Goal: Participate in discussion: Engage in conversation with other users on a specific topic

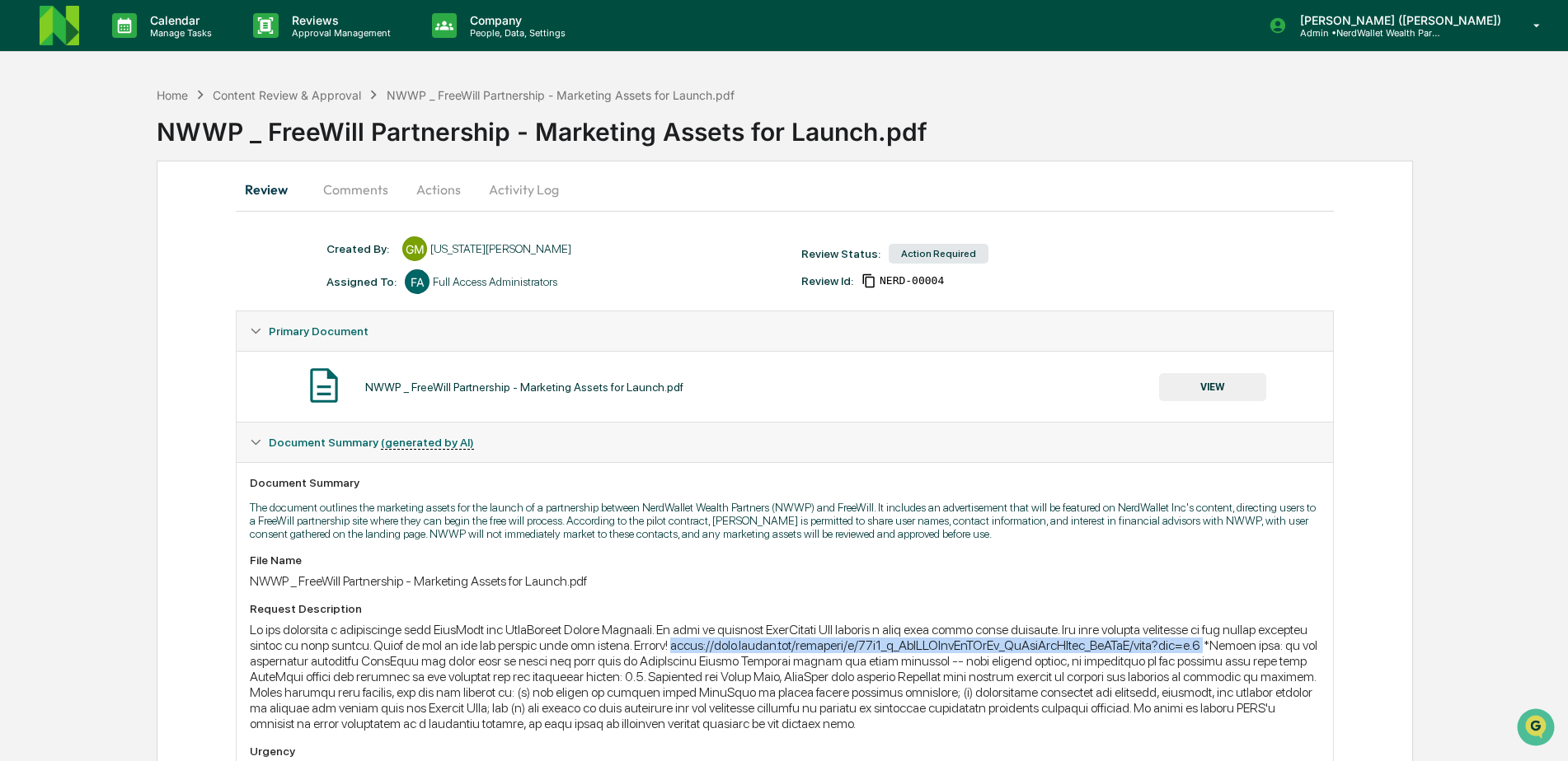
click at [352, 190] on button "Comments" at bounding box center [356, 189] width 92 height 40
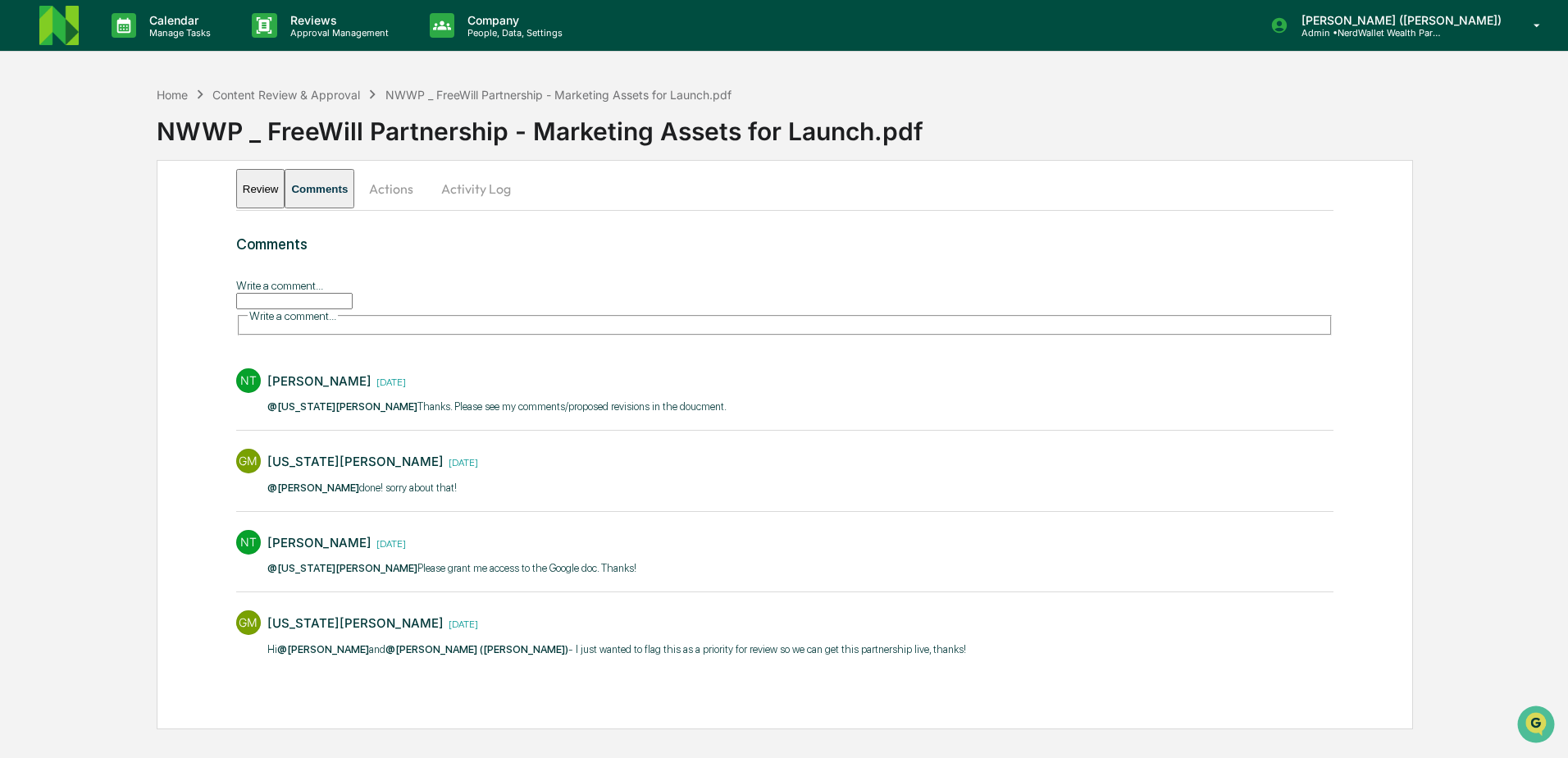
click at [328, 310] on input "Write a comment..." at bounding box center [294, 301] width 117 height 17
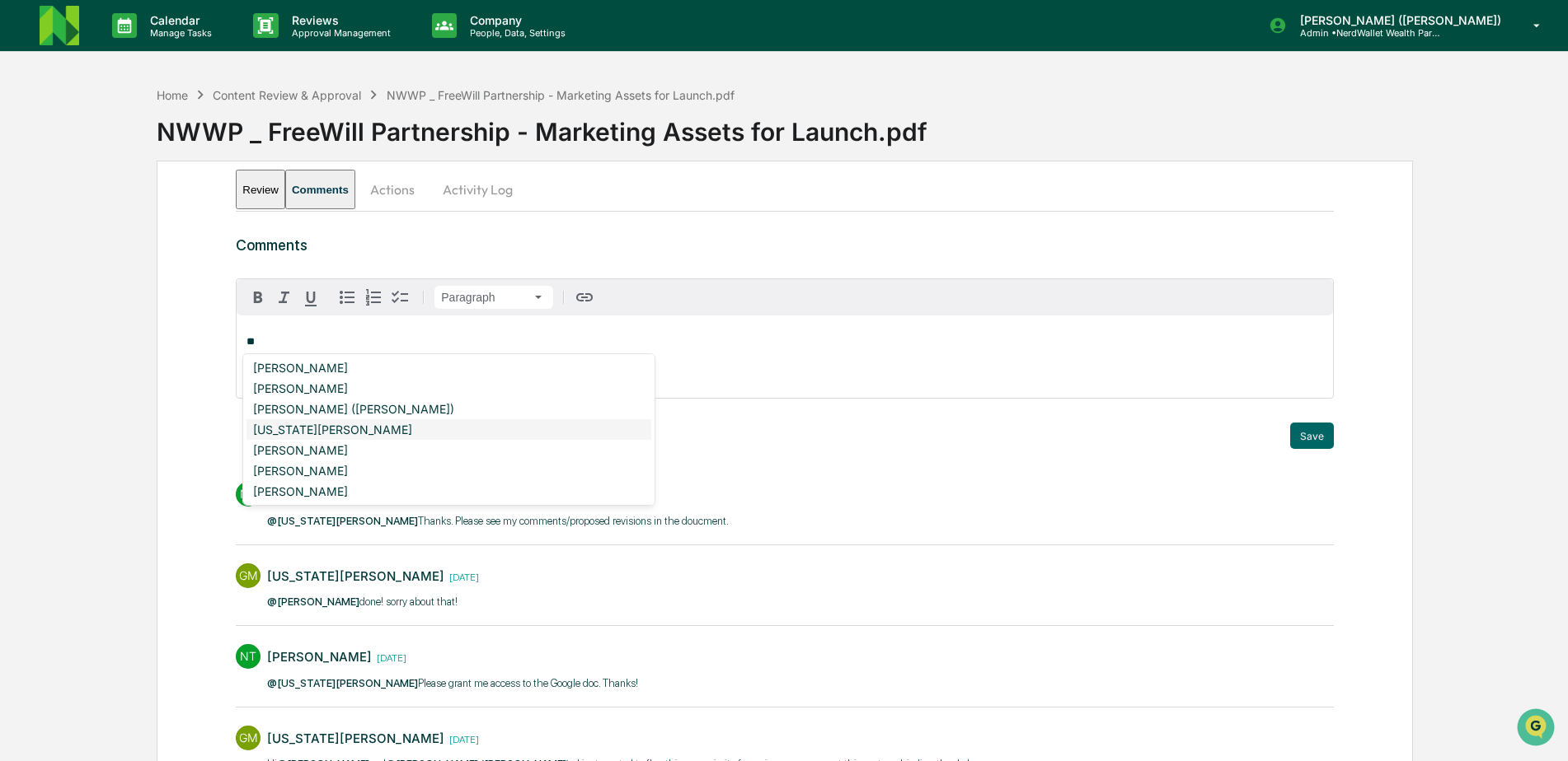
click at [345, 427] on div "[US_STATE][PERSON_NAME]" at bounding box center [449, 429] width 405 height 20
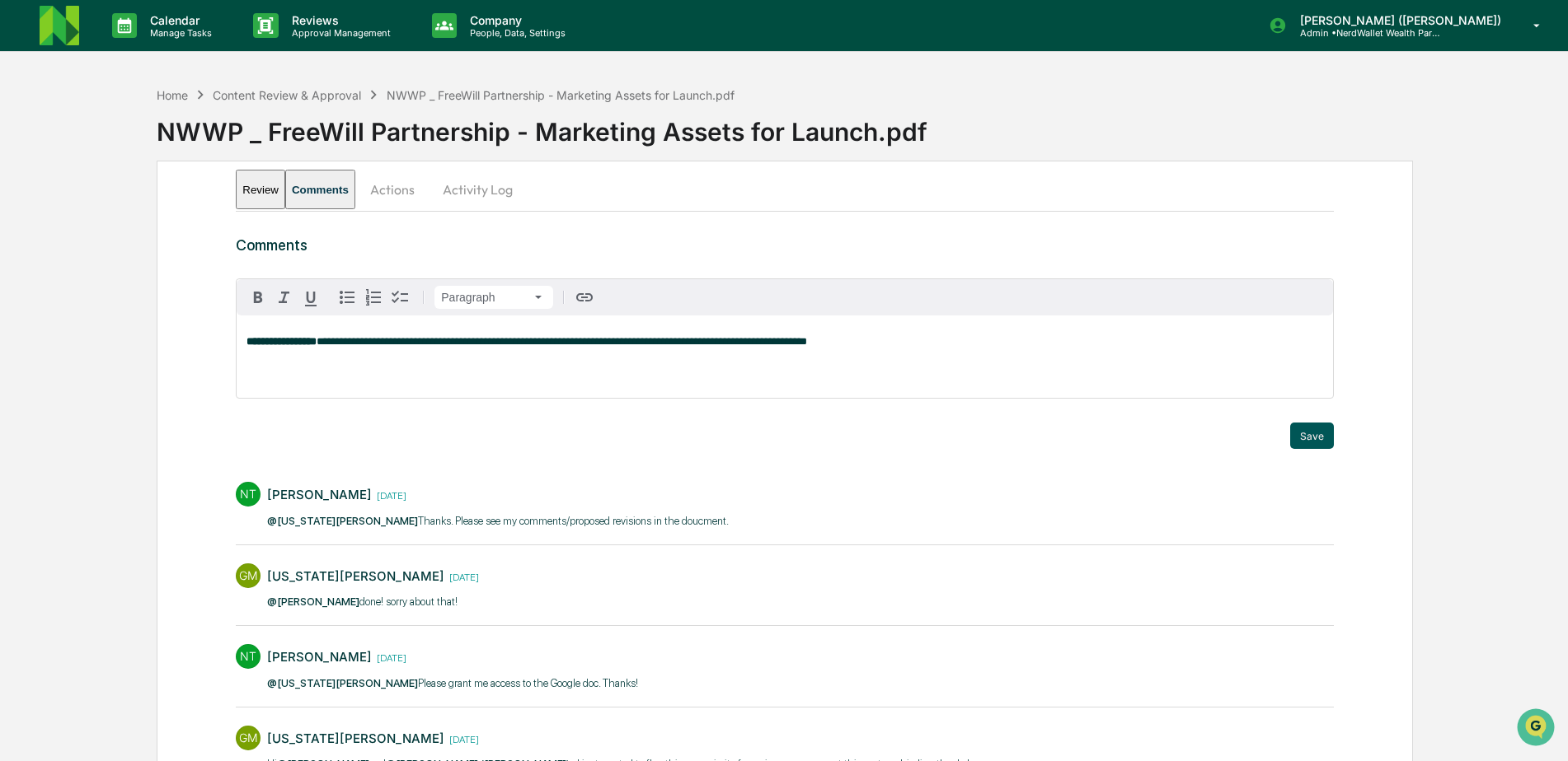
click at [1302, 433] on button "Save" at bounding box center [1311, 436] width 43 height 26
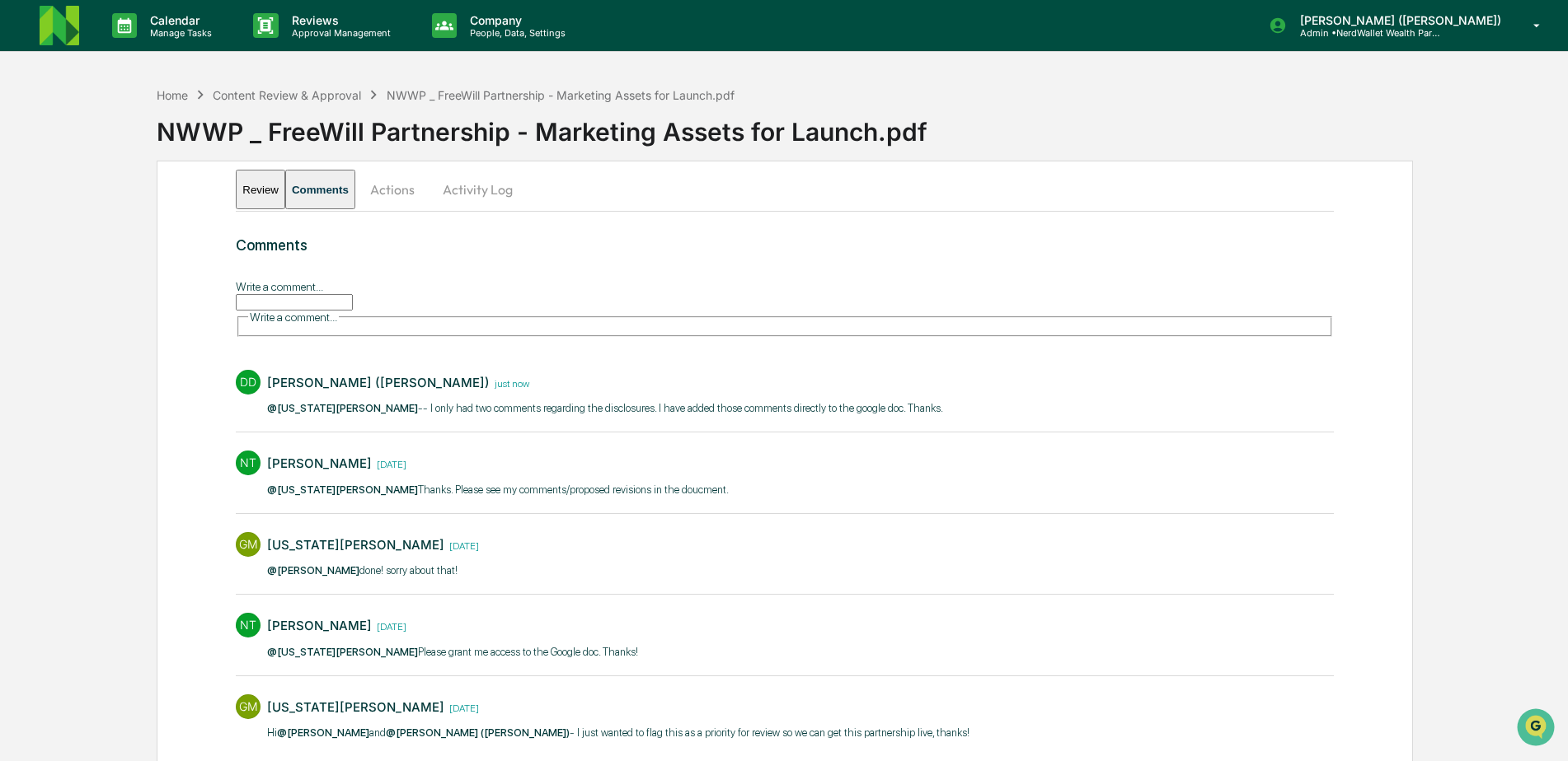
click at [429, 191] on button "Actions" at bounding box center [392, 189] width 74 height 40
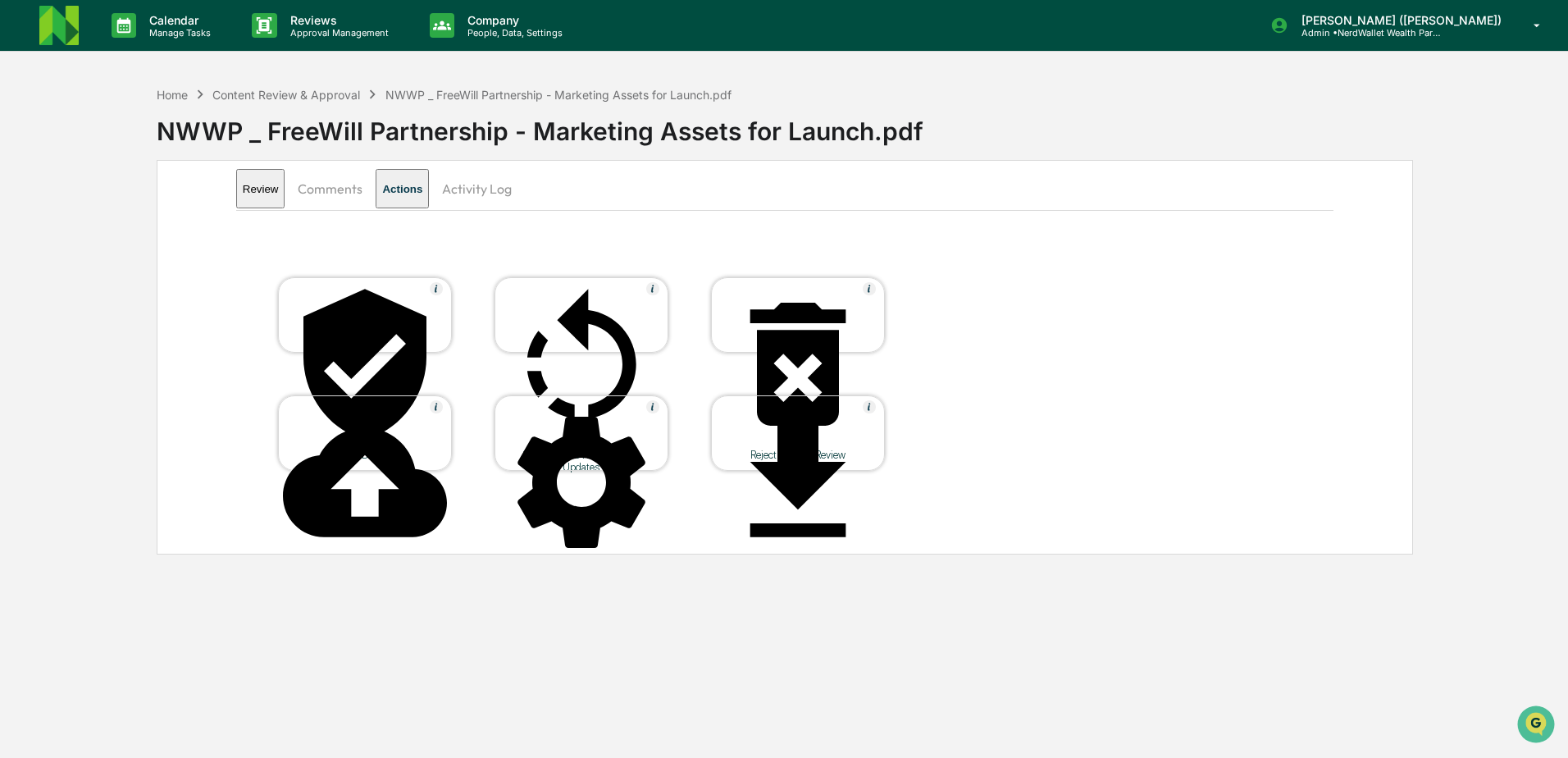
click at [558, 303] on div at bounding box center [581, 365] width 164 height 166
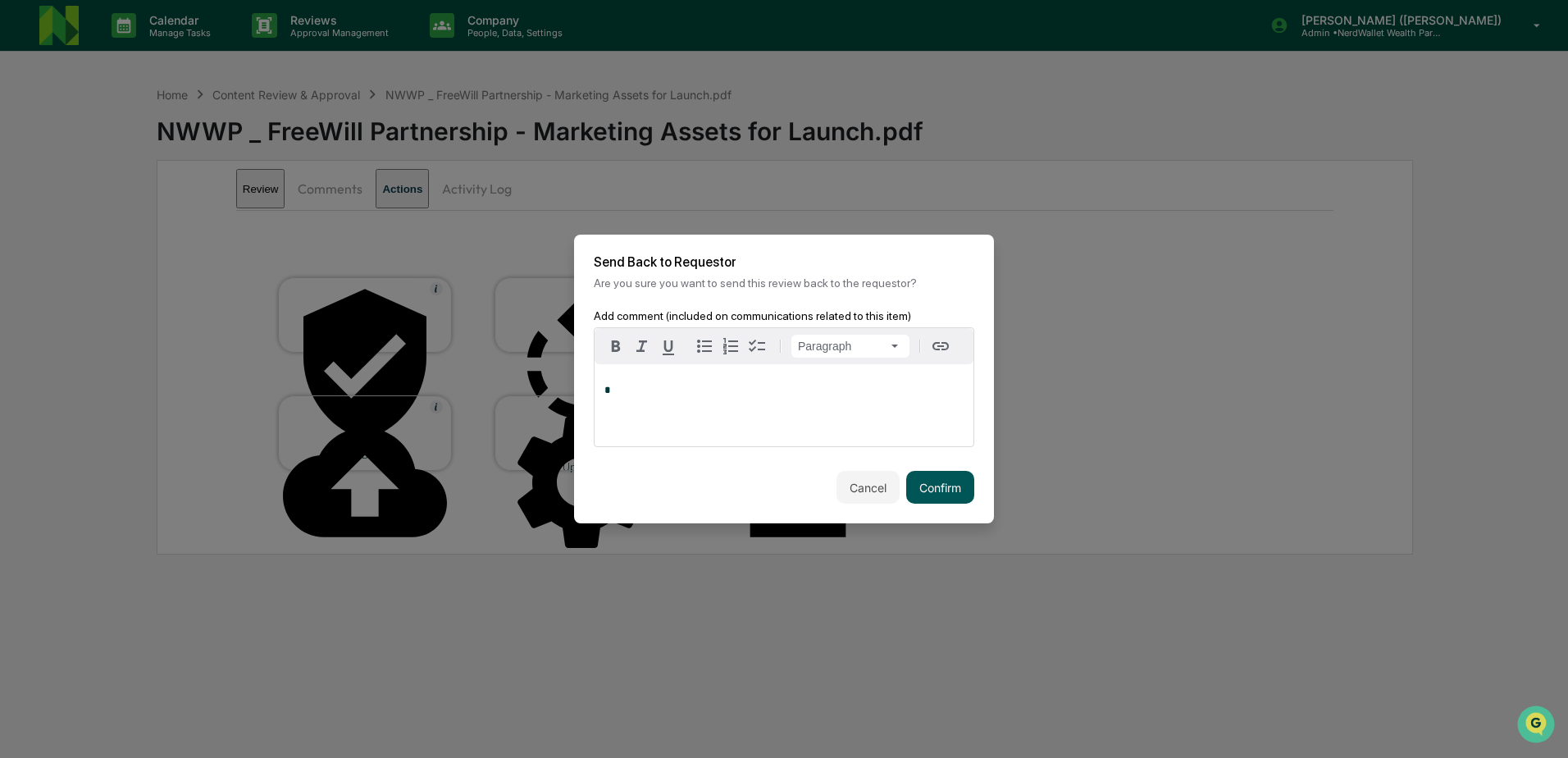
click at [923, 490] on button "Confirm" at bounding box center [940, 487] width 68 height 33
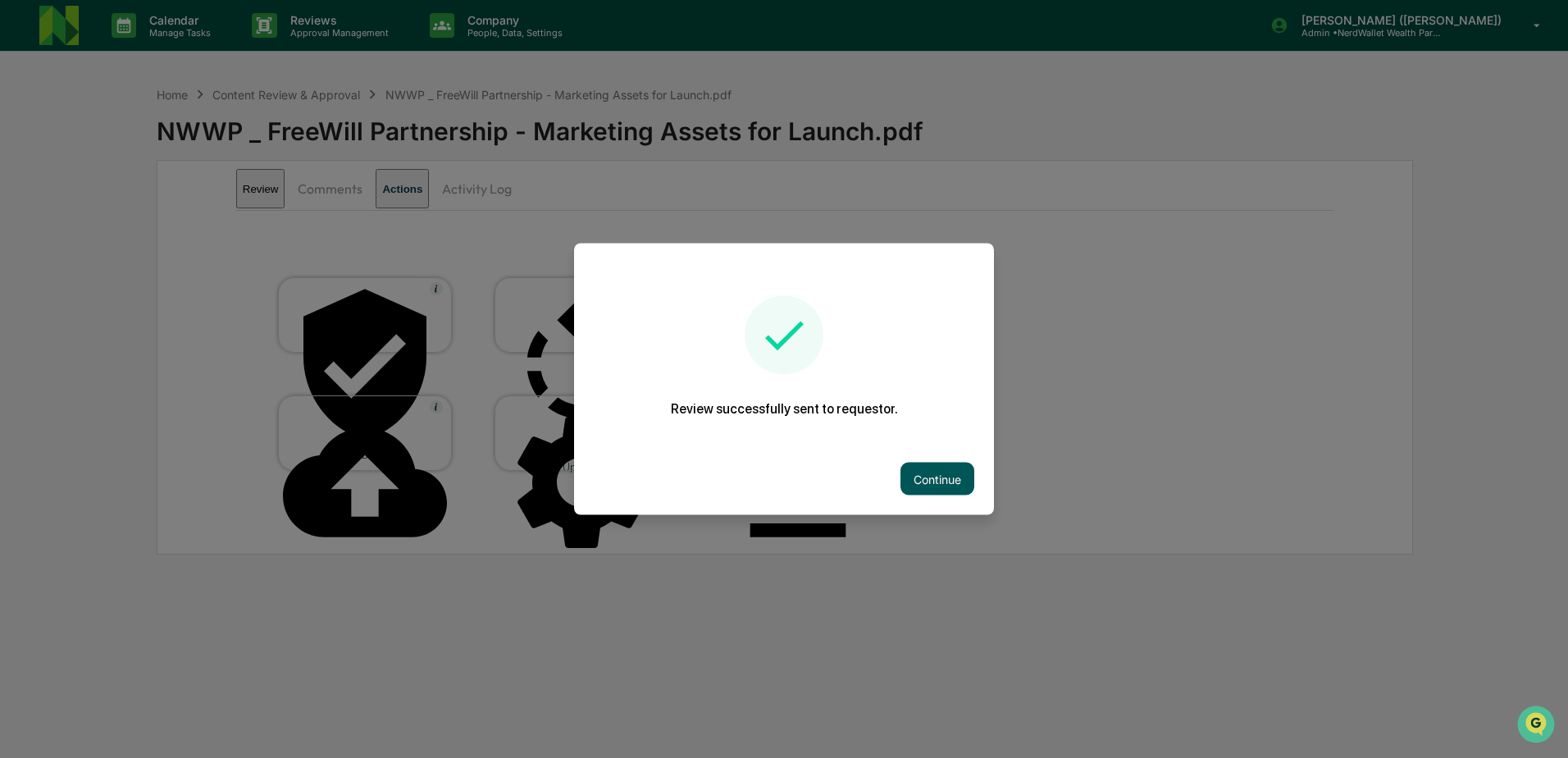
click at [924, 483] on button "Continue" at bounding box center [938, 478] width 74 height 33
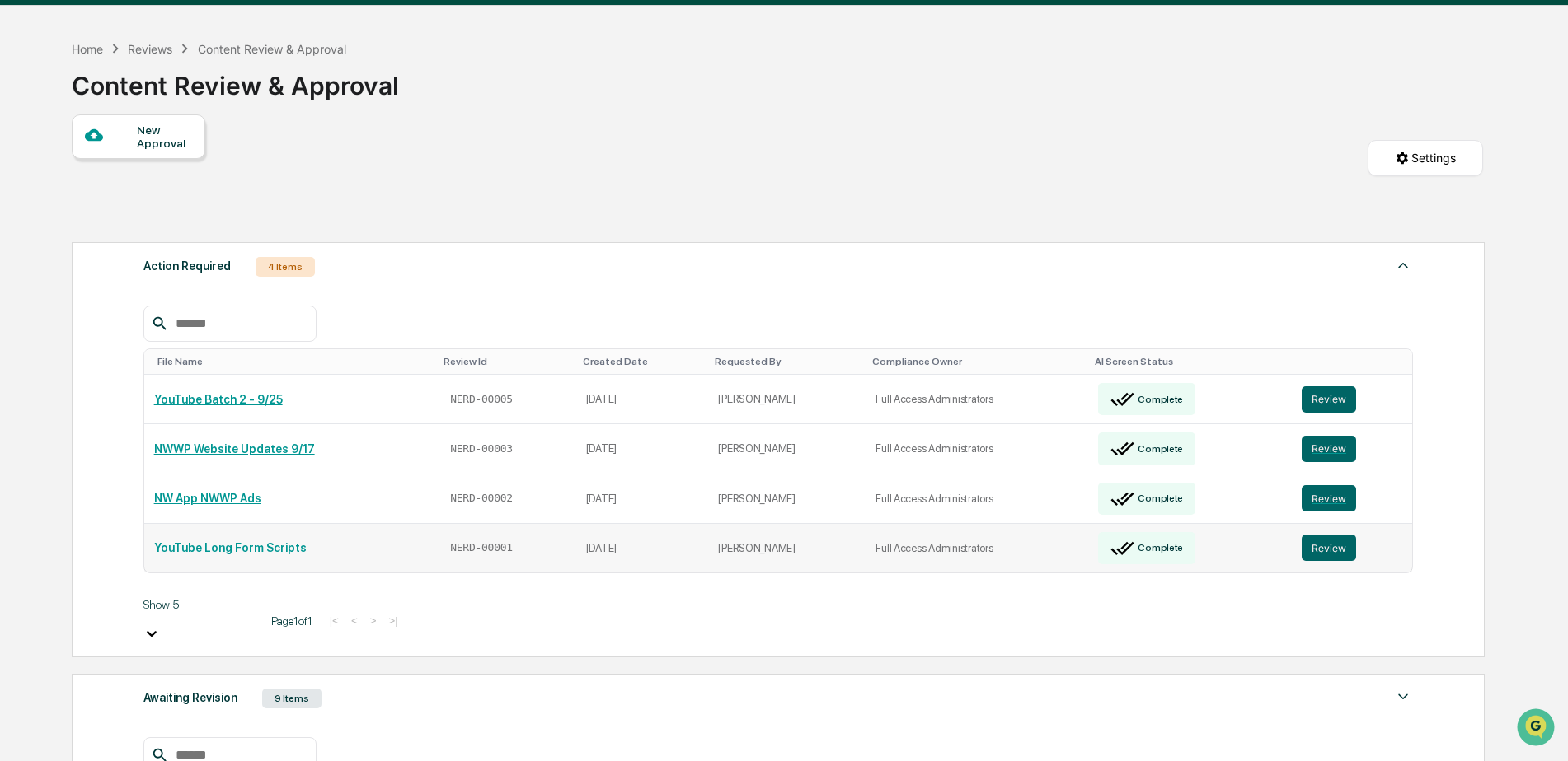
scroll to position [82, 0]
